Goal: Information Seeking & Learning: Learn about a topic

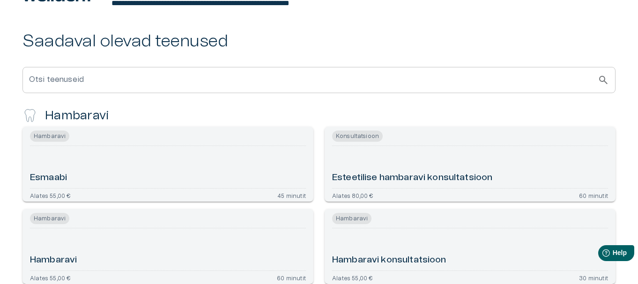
scroll to position [156, 0]
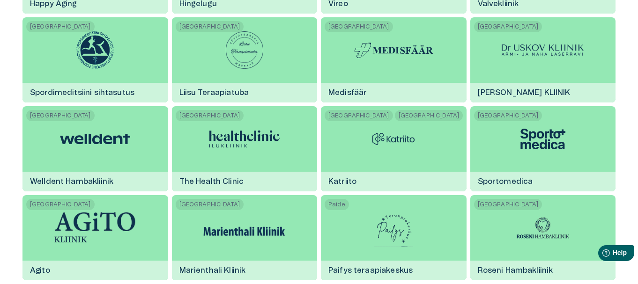
scroll to position [677, 0]
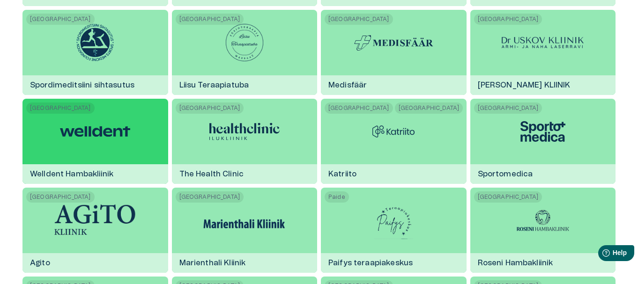
click at [96, 134] on img at bounding box center [95, 132] width 70 height 28
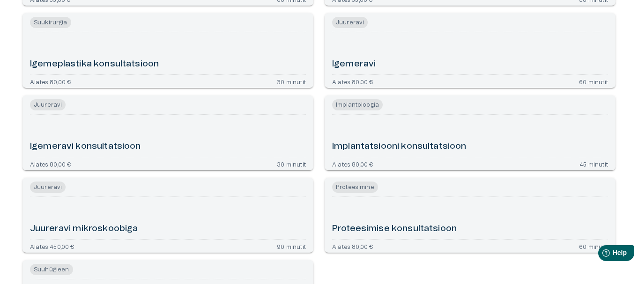
scroll to position [515, 0]
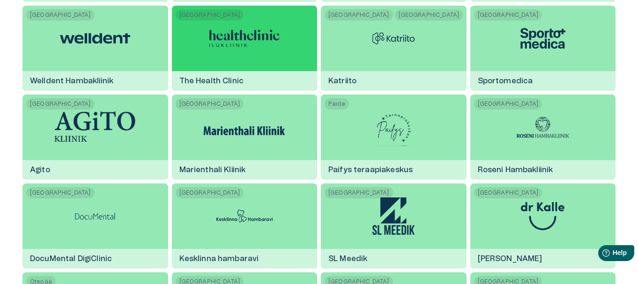
scroll to position [818, 0]
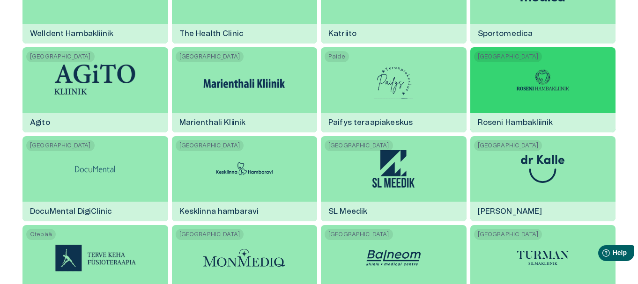
click at [524, 90] on img at bounding box center [543, 80] width 70 height 28
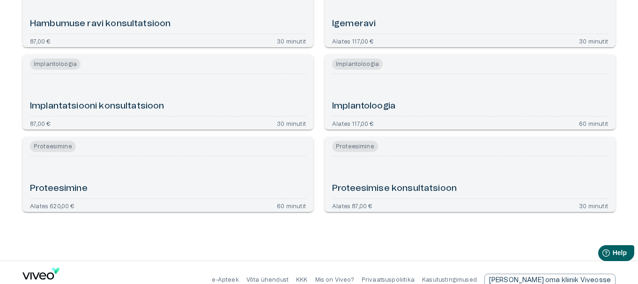
scroll to position [559, 0]
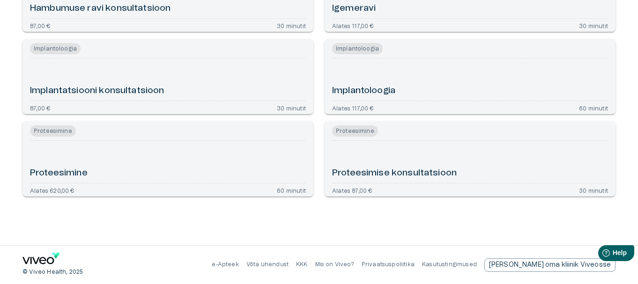
click at [72, 172] on h6 "Proteesimine" at bounding box center [59, 173] width 58 height 13
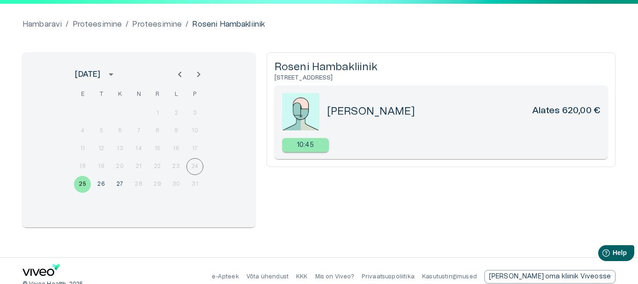
scroll to position [91, 0]
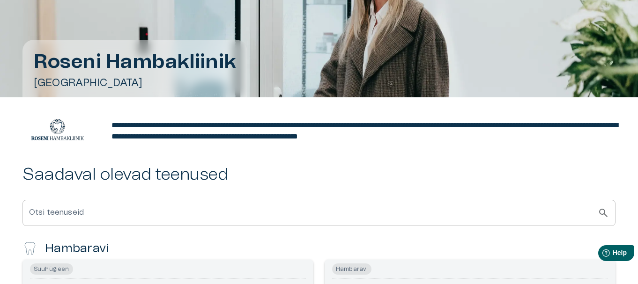
scroll to position [559, 0]
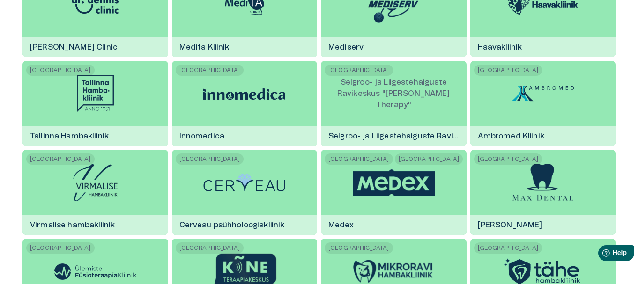
scroll to position [1193, 0]
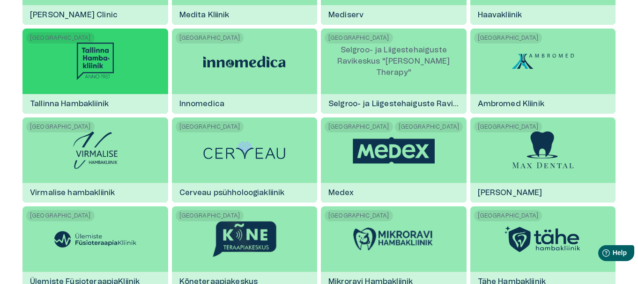
click at [87, 51] on img at bounding box center [95, 61] width 37 height 37
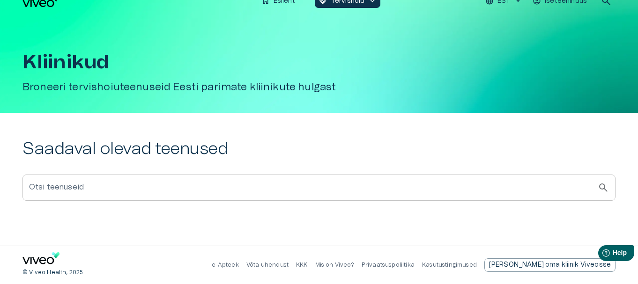
click at [87, 51] on div "Kliinikud Broneeri tervishoiuteenuseid Eesti parimate kliinikute hulgast" at bounding box center [318, 63] width 593 height 99
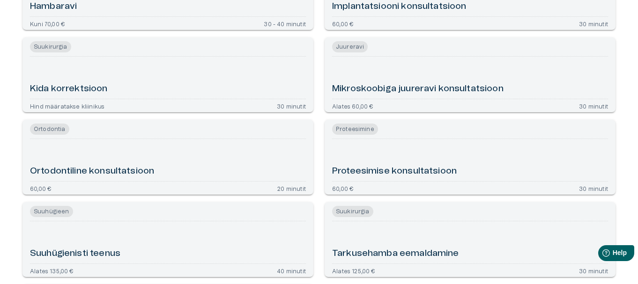
scroll to position [515, 0]
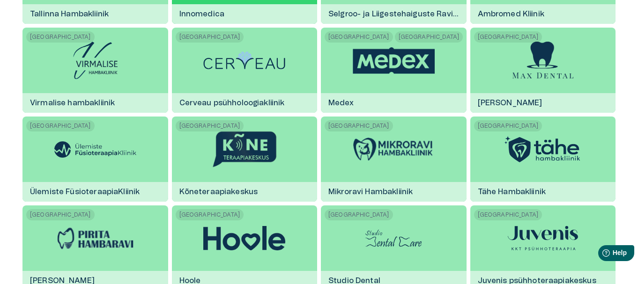
scroll to position [1286, 0]
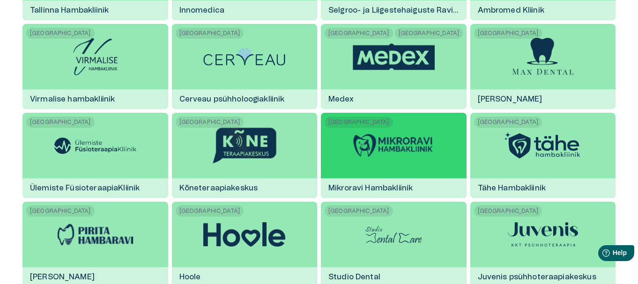
click at [385, 142] on img at bounding box center [394, 146] width 82 height 26
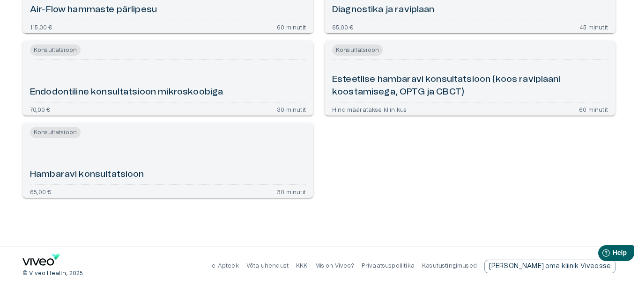
scroll to position [394, 0]
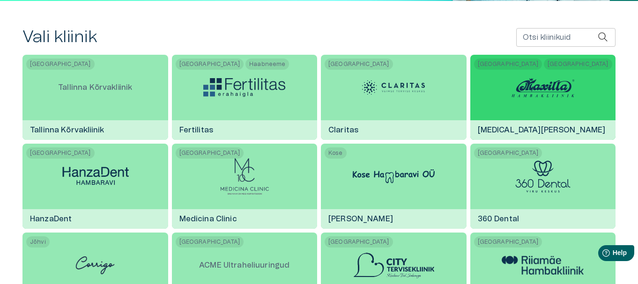
click at [538, 83] on img at bounding box center [543, 88] width 70 height 28
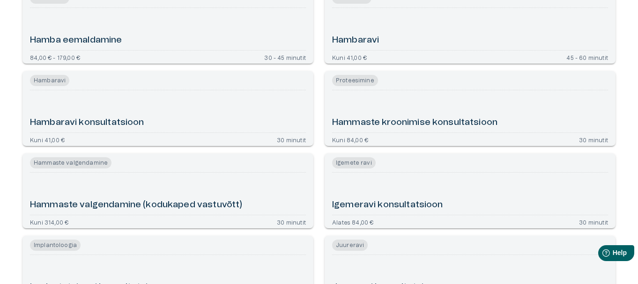
scroll to position [422, 0]
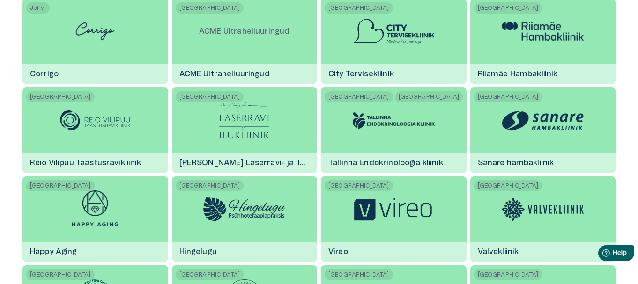
scroll to position [187, 0]
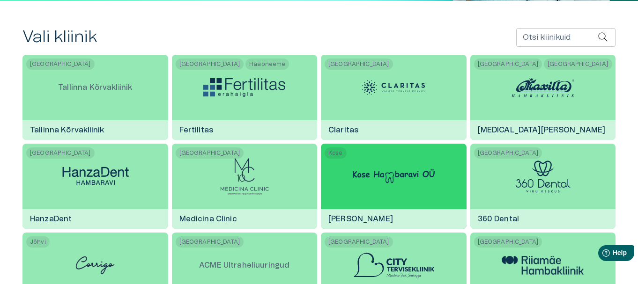
click at [382, 173] on img at bounding box center [394, 177] width 82 height 14
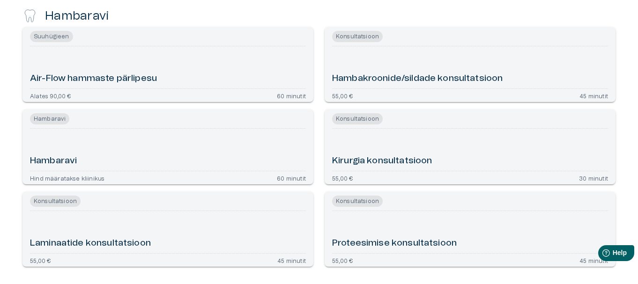
scroll to position [340, 0]
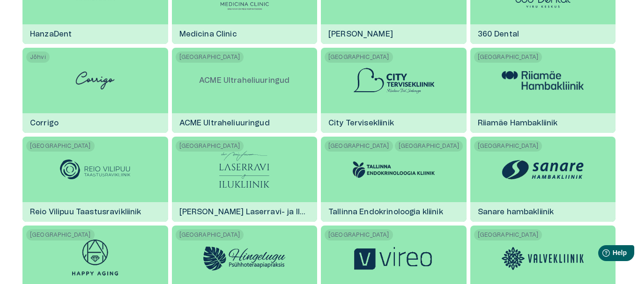
scroll to position [422, 0]
